Goal: Find specific page/section: Find specific page/section

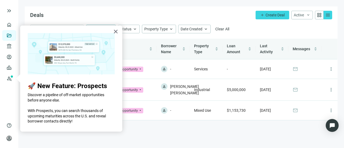
click at [116, 29] on button "×" at bounding box center [115, 31] width 5 height 9
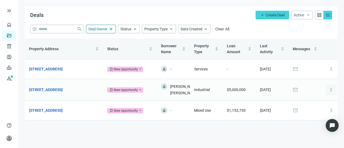
click at [329, 88] on span "more_vert" at bounding box center [331, 89] width 5 height 5
click at [315, 87] on td "mail" at bounding box center [305, 90] width 33 height 22
click at [63, 87] on link "[STREET_ADDRESS]" at bounding box center [46, 90] width 34 height 6
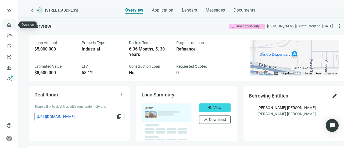
click at [13, 24] on link "Overview" at bounding box center [21, 25] width 16 height 4
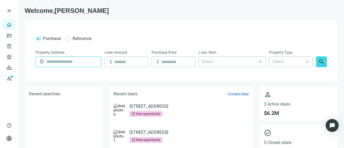
click at [70, 60] on input "text" at bounding box center [72, 62] width 51 height 10
